Goal: Transaction & Acquisition: Subscribe to service/newsletter

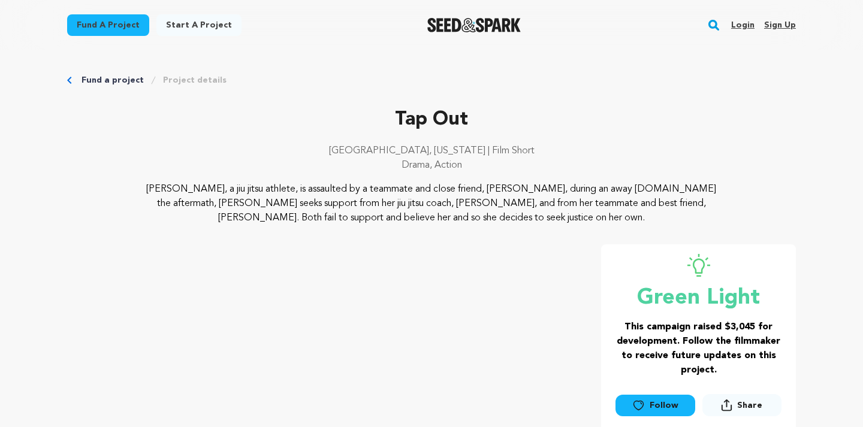
click at [109, 23] on link "Fund a project" at bounding box center [108, 25] width 82 height 22
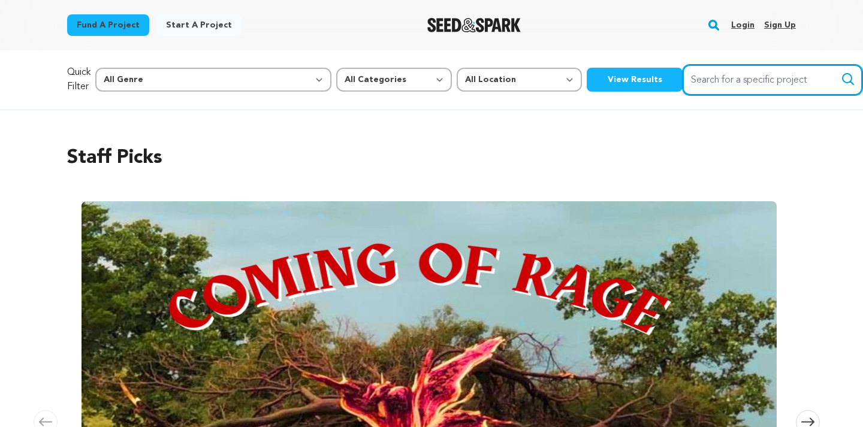
click at [701, 79] on input "Search for a specific project" at bounding box center [773, 80] width 180 height 31
type input "tap out"
click at [841, 72] on button "Search" at bounding box center [848, 79] width 14 height 14
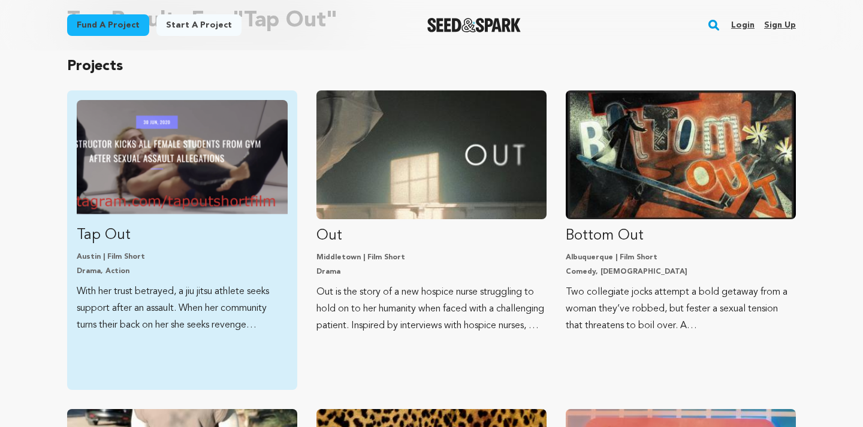
scroll to position [106, 0]
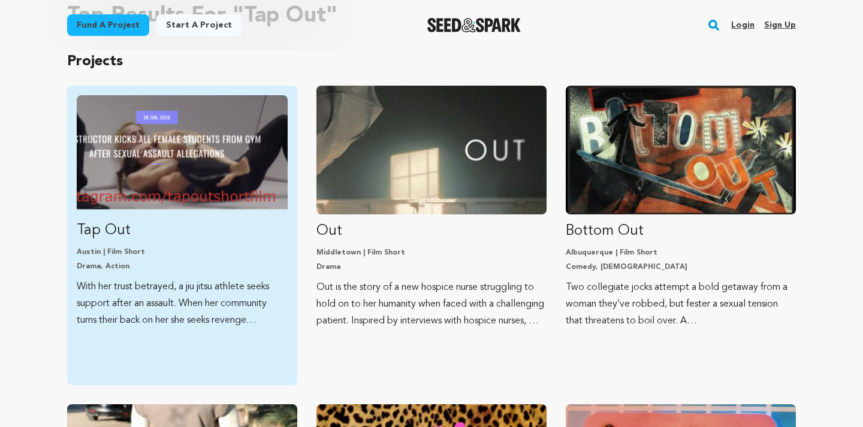
click at [209, 272] on link "Tap Out Austin | Film Short Drama, Action With her trust betrayed, a jiu jitsu …" at bounding box center [182, 212] width 211 height 234
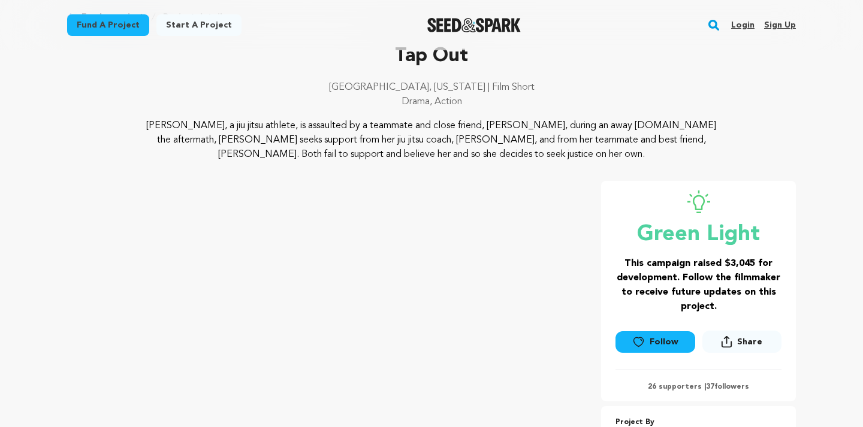
scroll to position [209, 0]
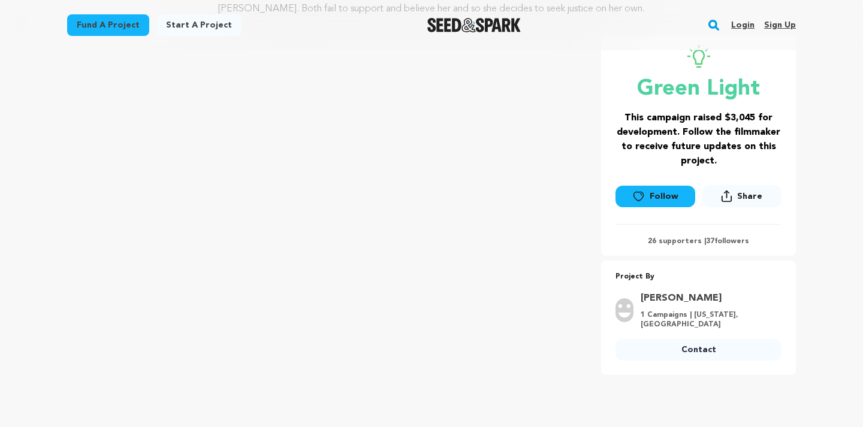
click at [647, 194] on link "Follow" at bounding box center [654, 197] width 79 height 22
